Goal: Task Accomplishment & Management: Manage account settings

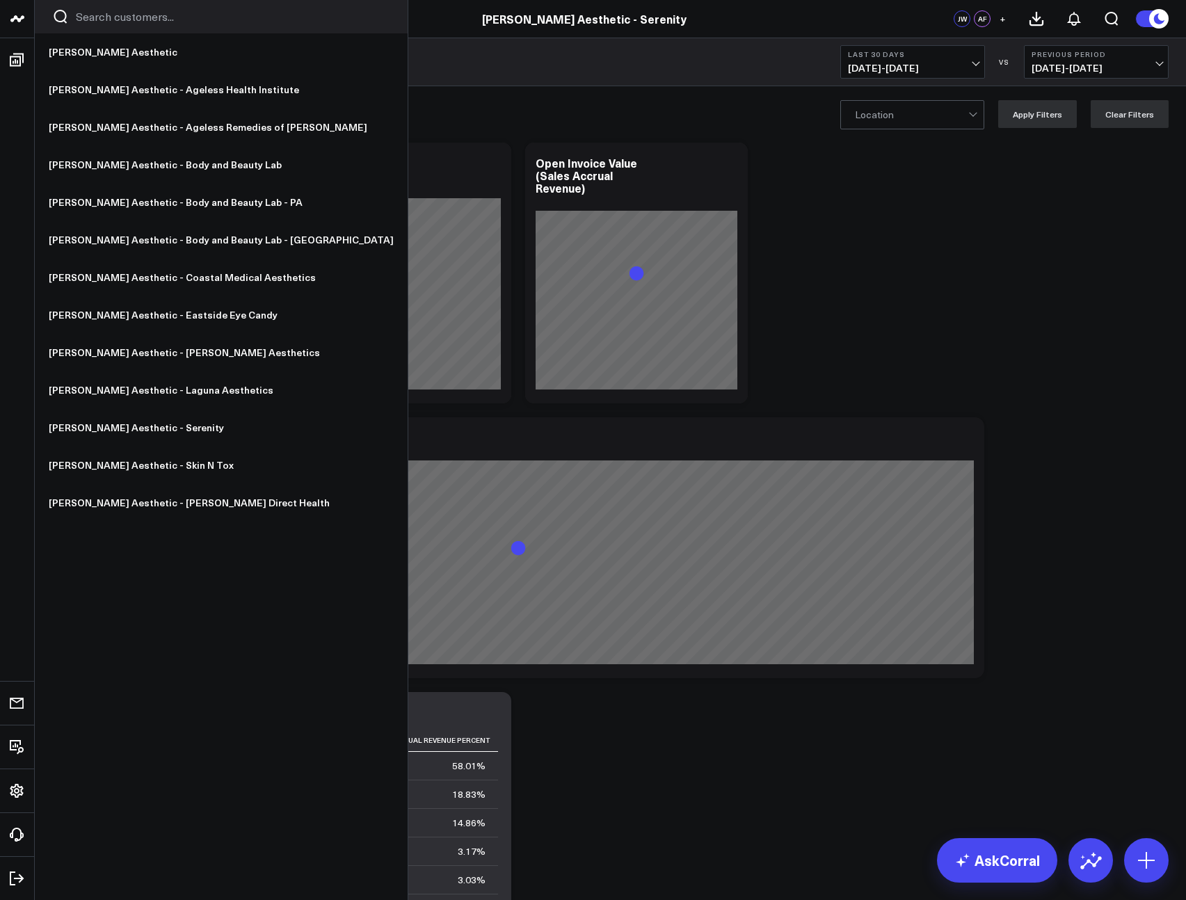
click at [22, 24] on icon at bounding box center [17, 18] width 17 height 17
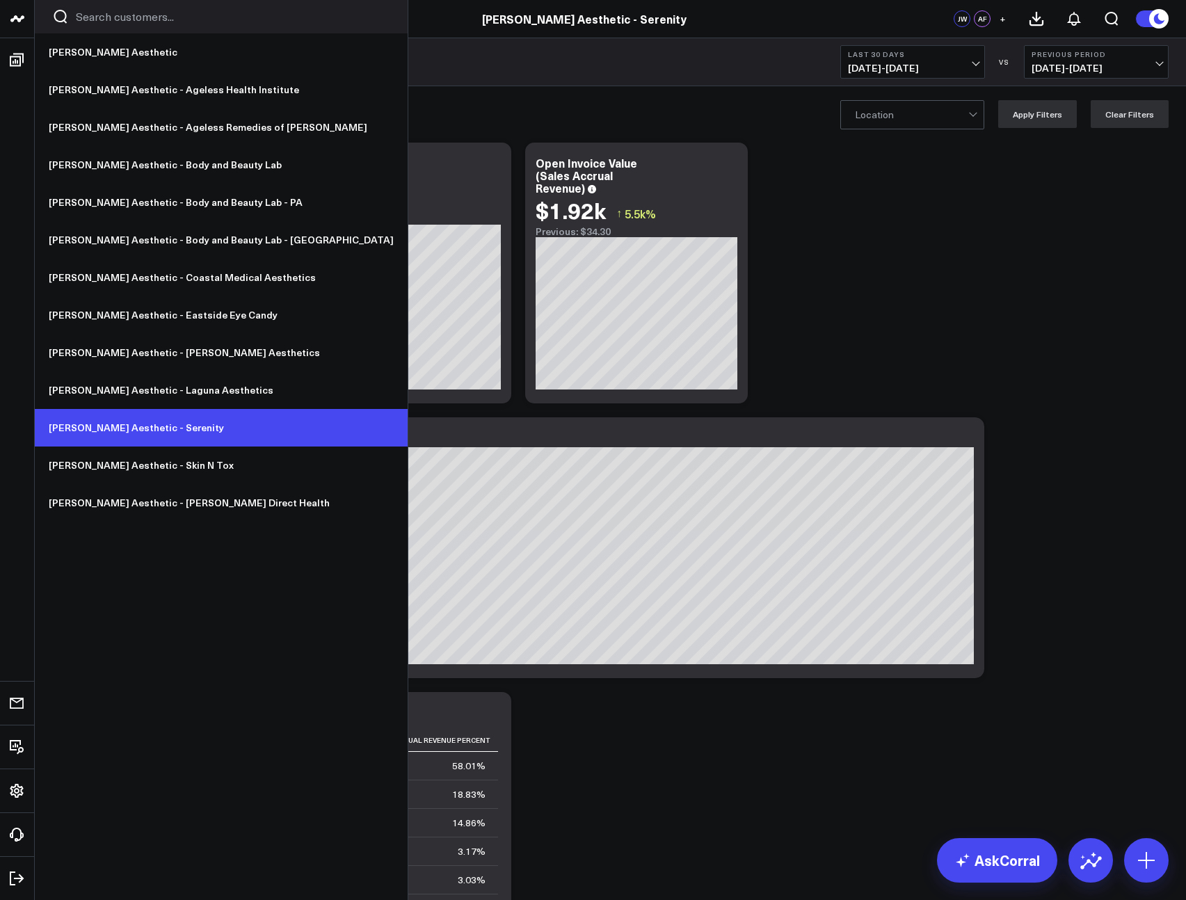
click at [179, 437] on link "[PERSON_NAME] Aesthetic - Serenity" at bounding box center [221, 428] width 373 height 38
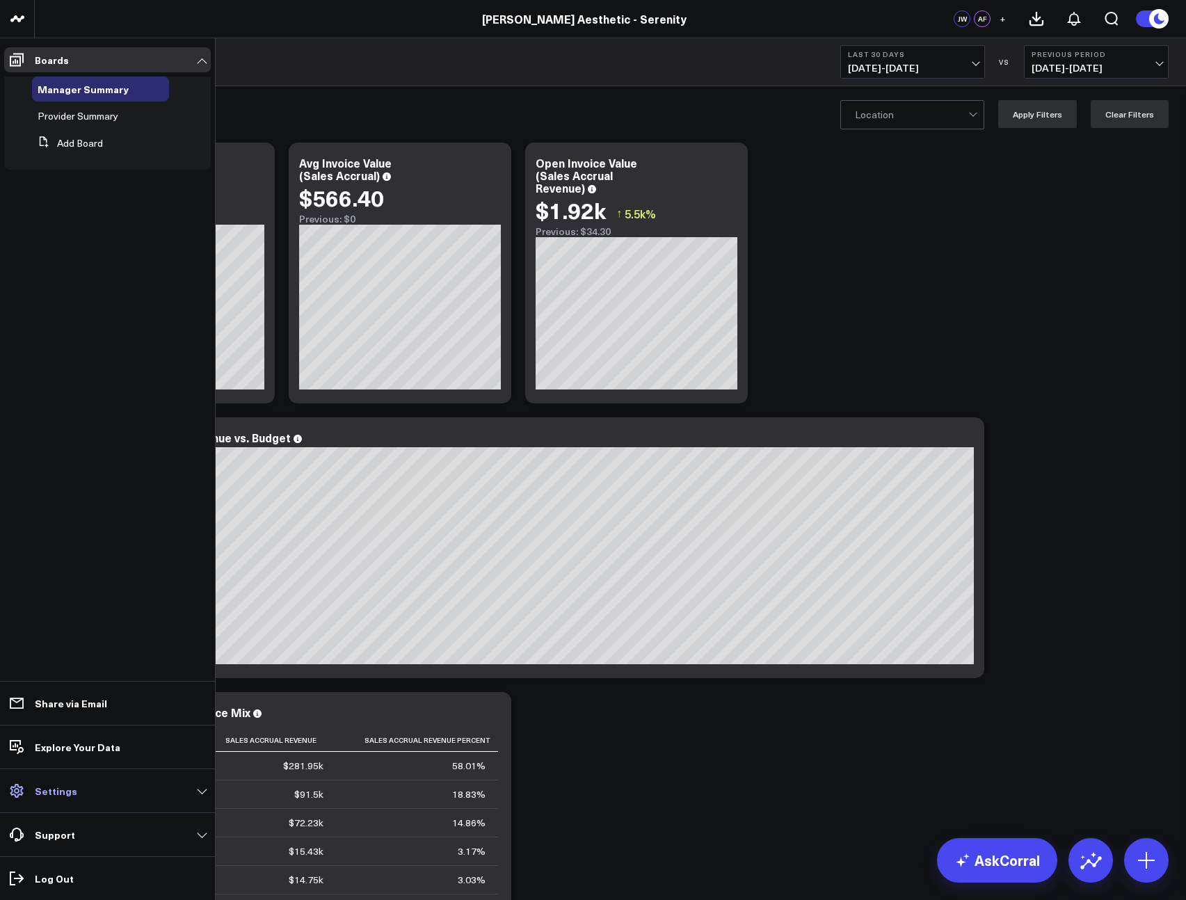
click at [61, 793] on p "Settings" at bounding box center [56, 790] width 42 height 11
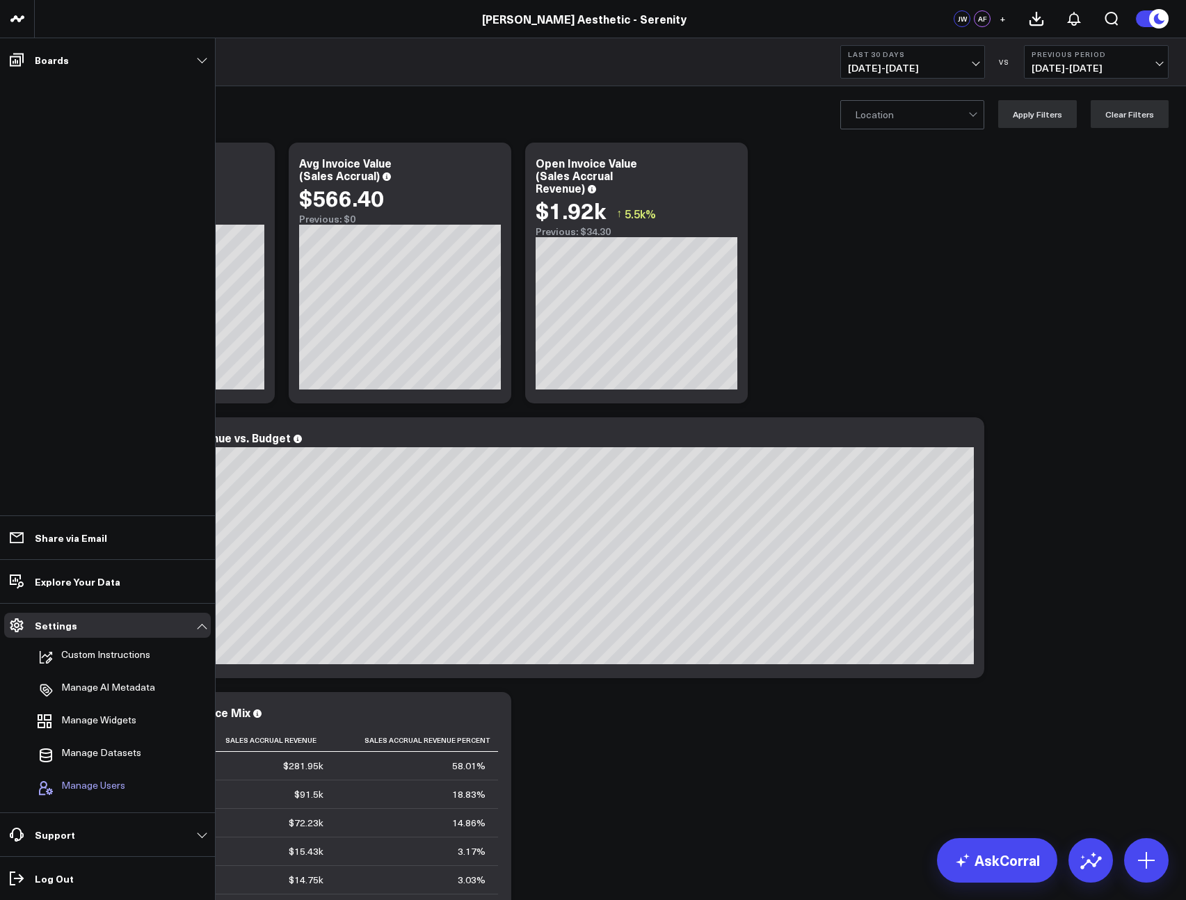
click at [104, 779] on span "Manage Users" at bounding box center [93, 787] width 64 height 17
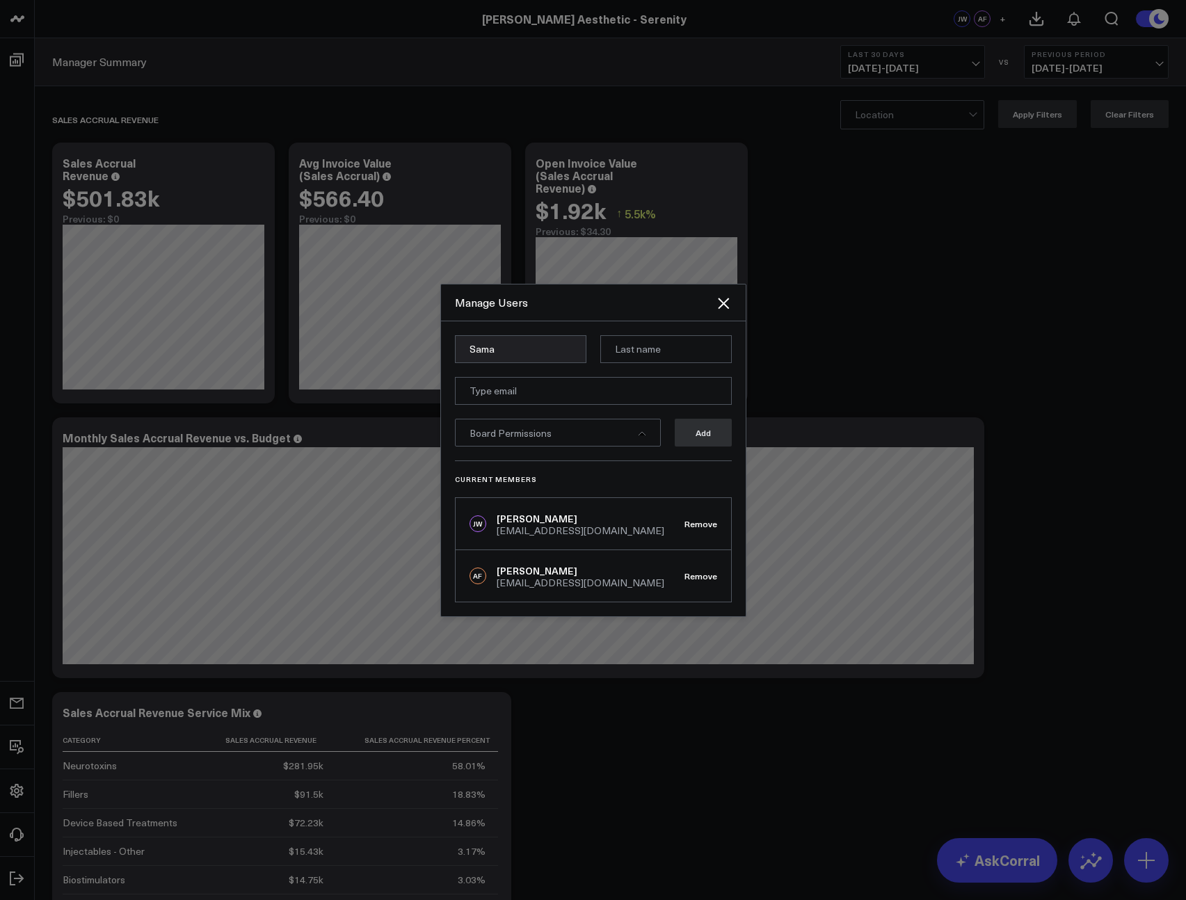
type input "Samarth"
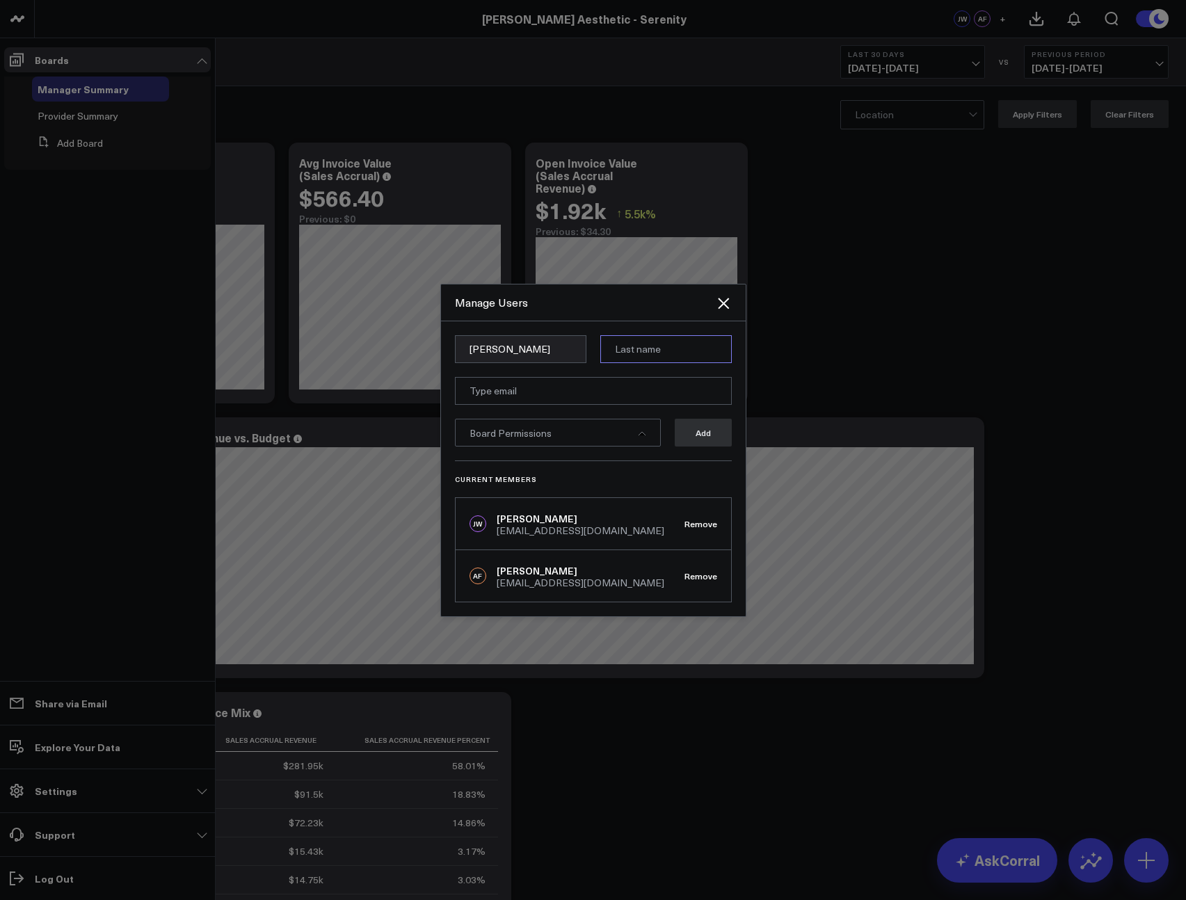
click at [635, 350] on input at bounding box center [665, 349] width 131 height 28
click at [669, 358] on input at bounding box center [665, 349] width 131 height 28
type input "Patel"
click at [616, 392] on input "email" at bounding box center [593, 391] width 277 height 28
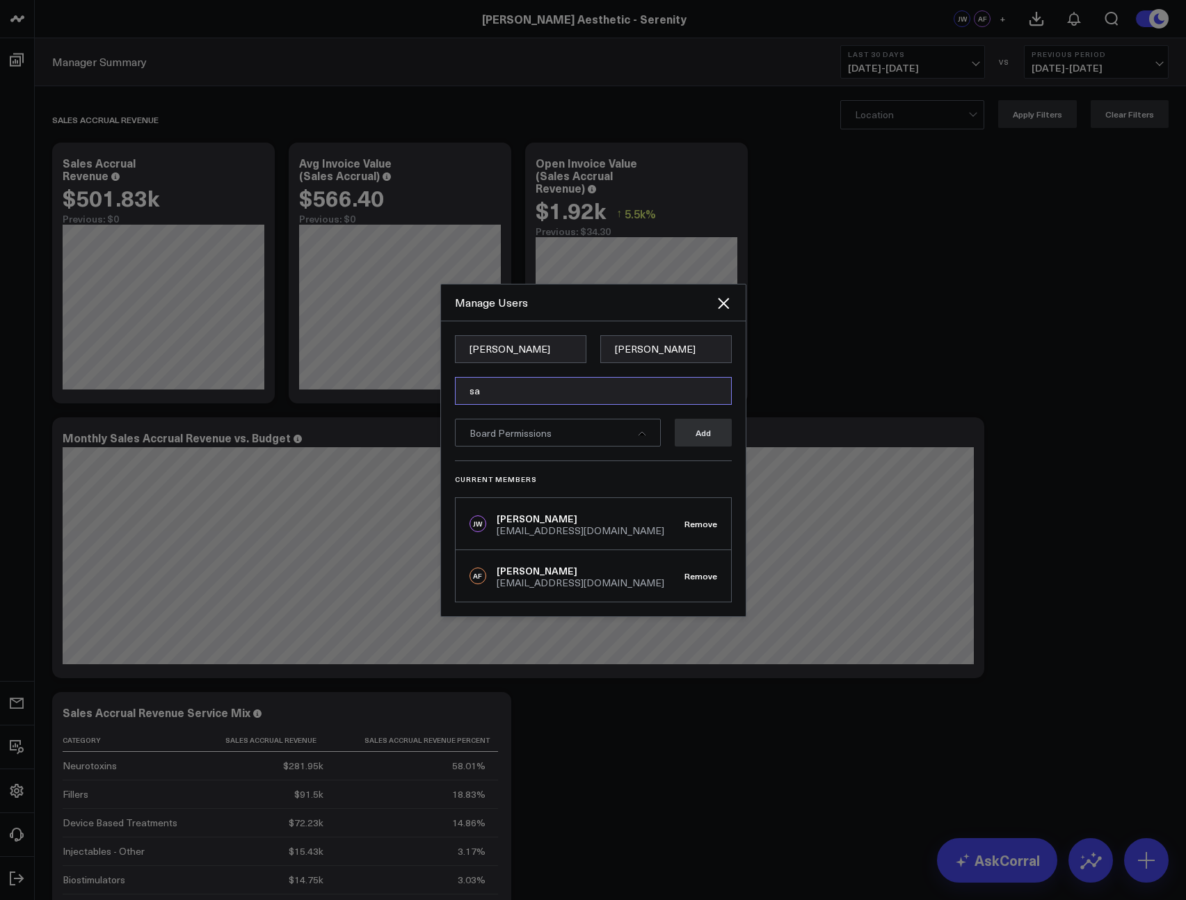
type input "samarth@annieaesthetic.com"
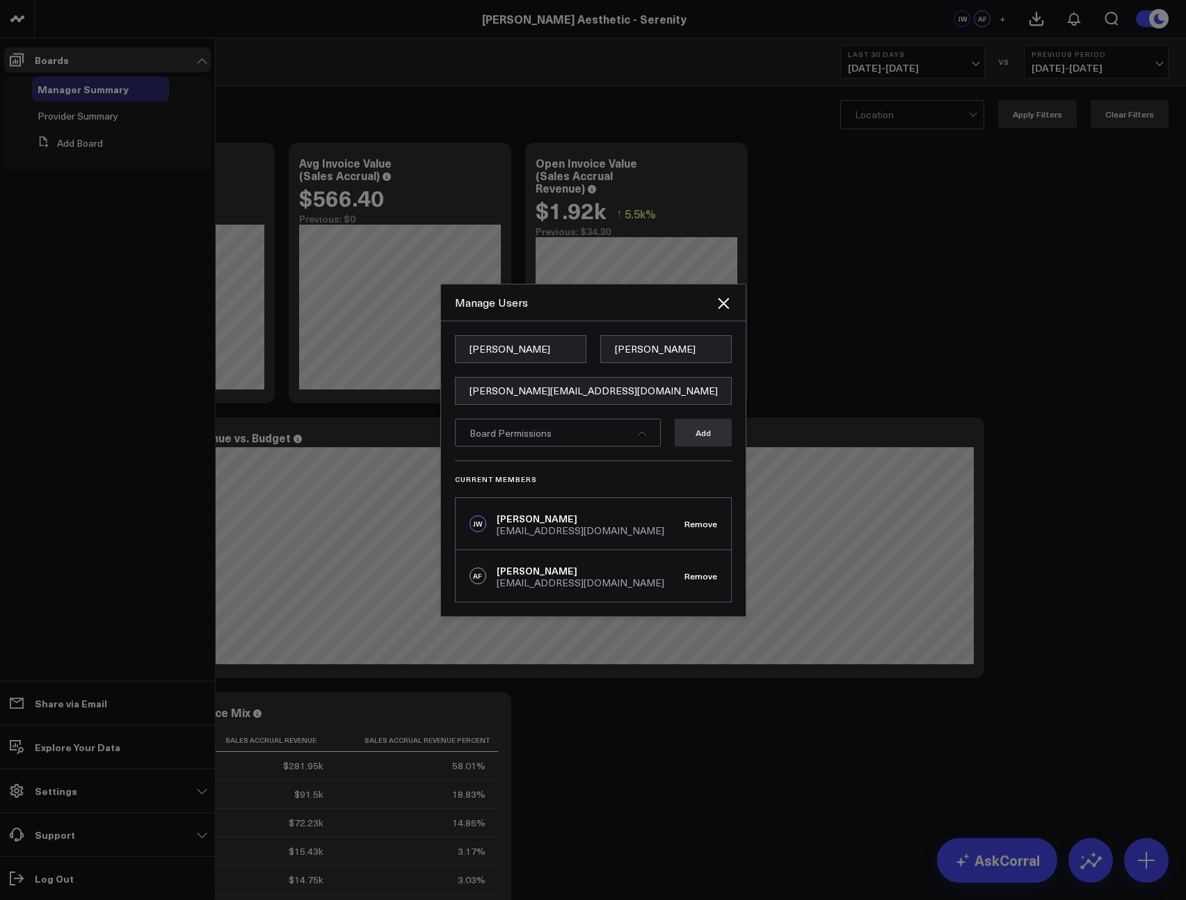
click at [629, 433] on div "Board Permissions" at bounding box center [558, 433] width 206 height 28
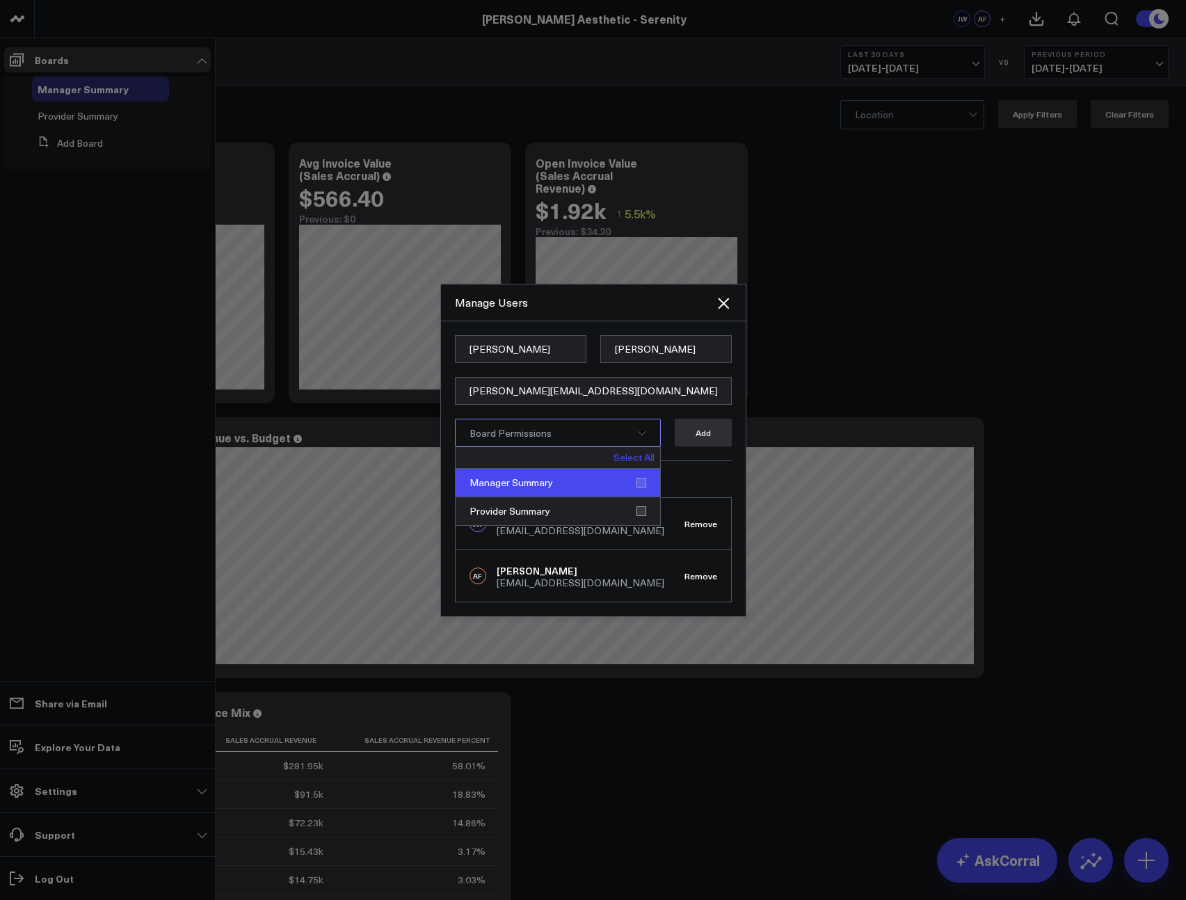
click at [628, 481] on div "Manager Summary" at bounding box center [557, 483] width 204 height 29
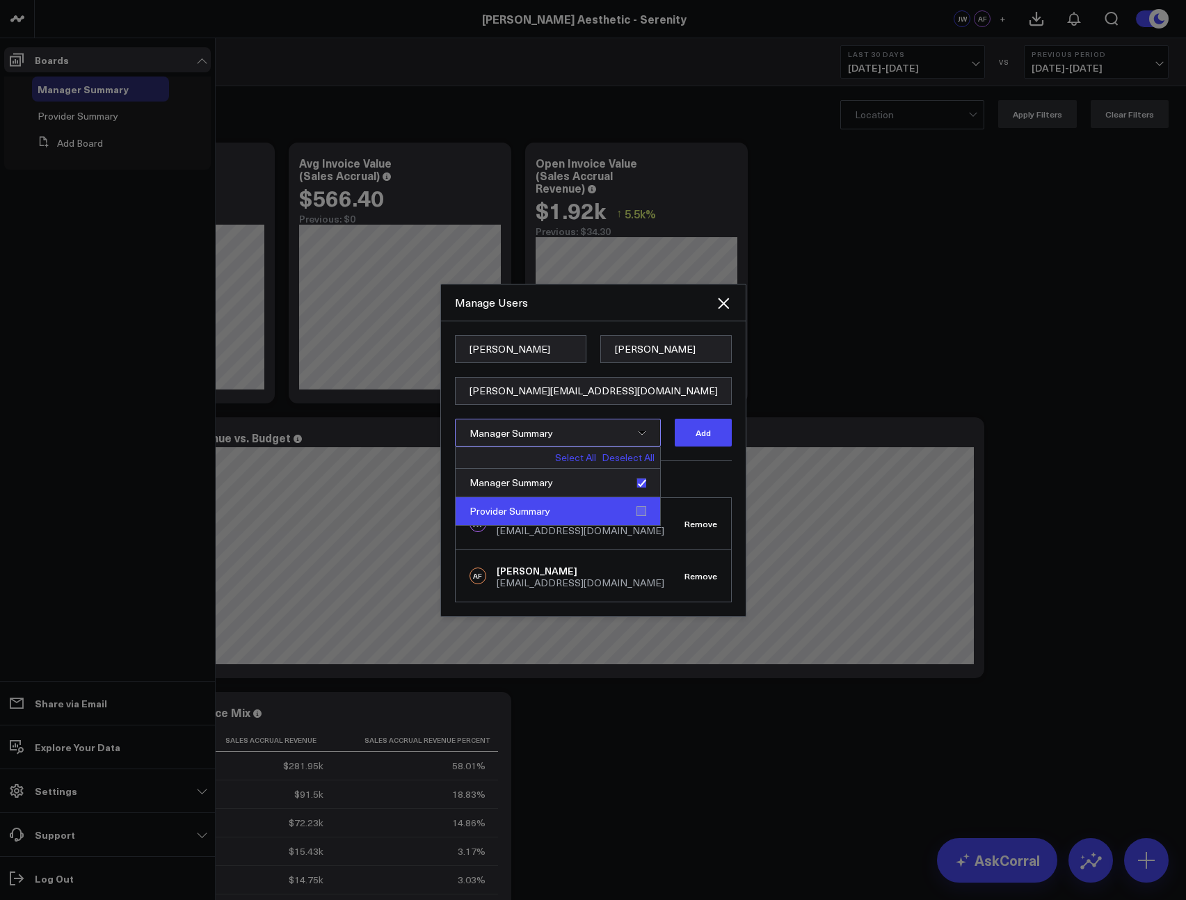
click at [645, 509] on div "Provider Summary" at bounding box center [557, 511] width 204 height 28
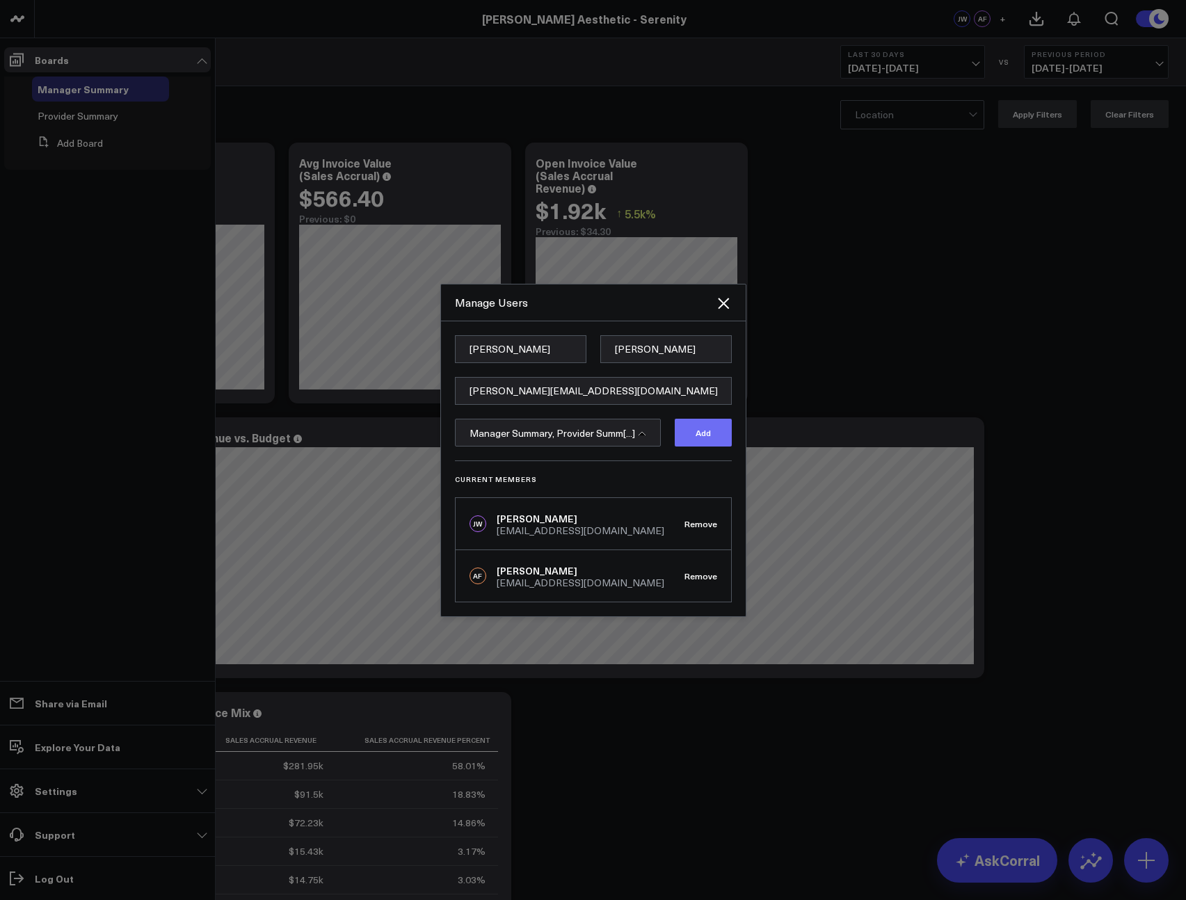
click at [712, 429] on button "Add" at bounding box center [702, 433] width 57 height 28
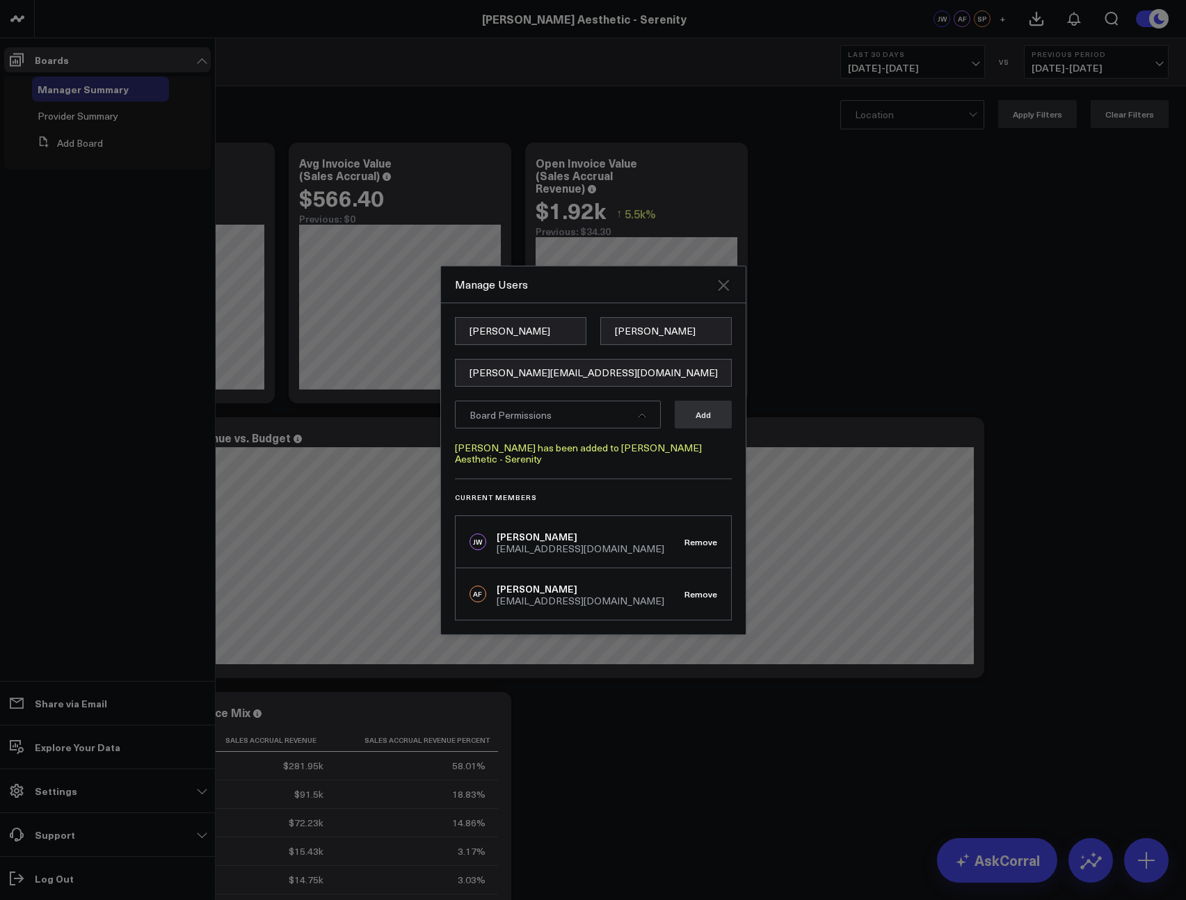
click at [727, 291] on icon "Close" at bounding box center [723, 285] width 11 height 11
